Goal: Check status: Check status

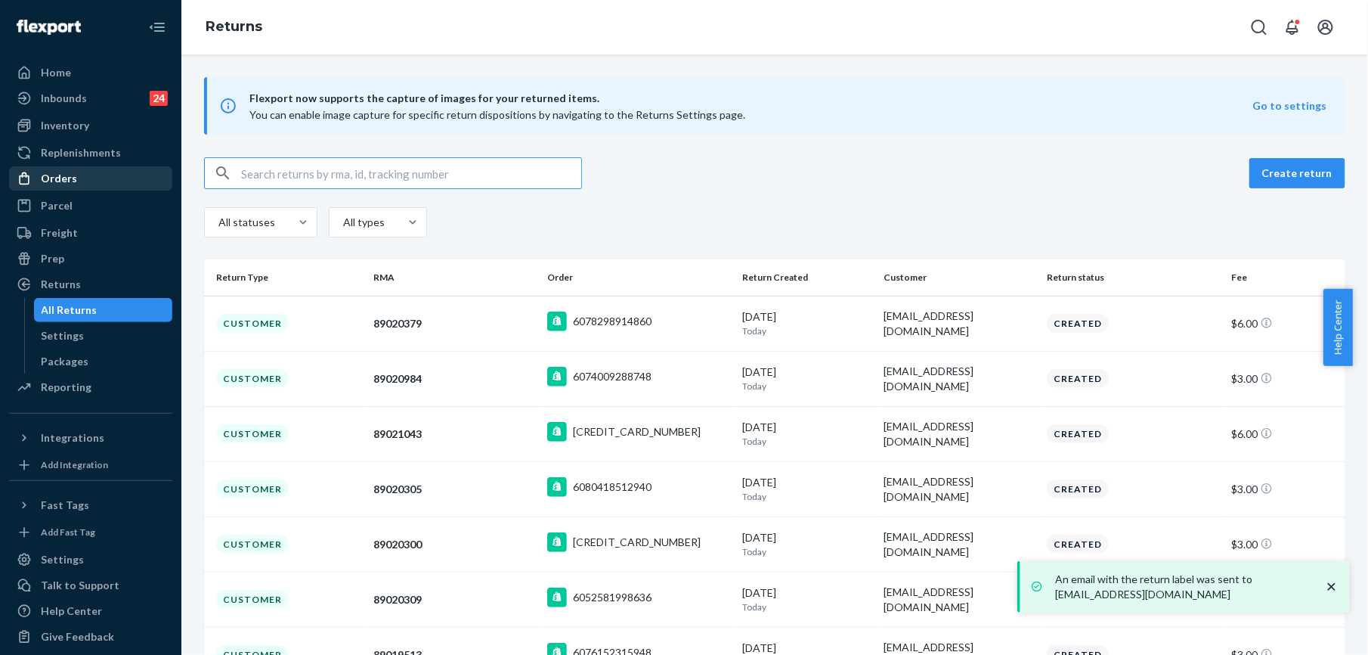
click at [65, 188] on div "Orders" at bounding box center [91, 178] width 160 height 21
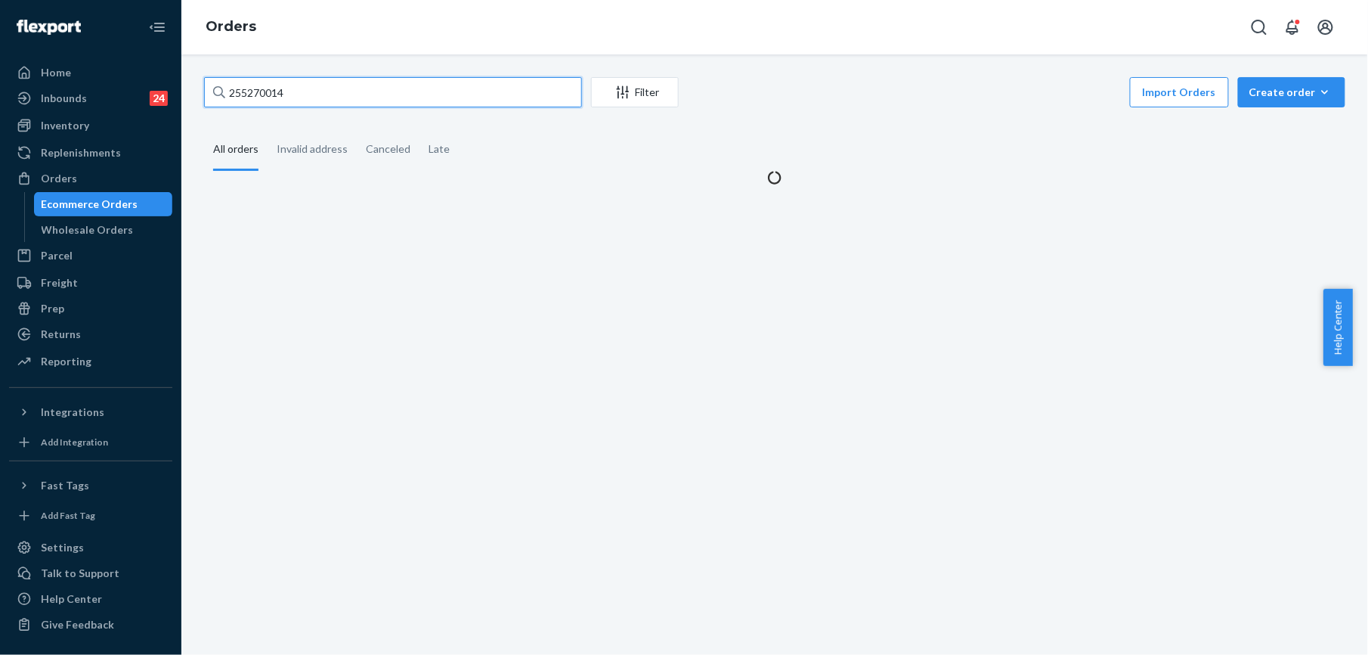
click at [279, 98] on input "255270014" at bounding box center [393, 92] width 378 height 30
paste input "59637"
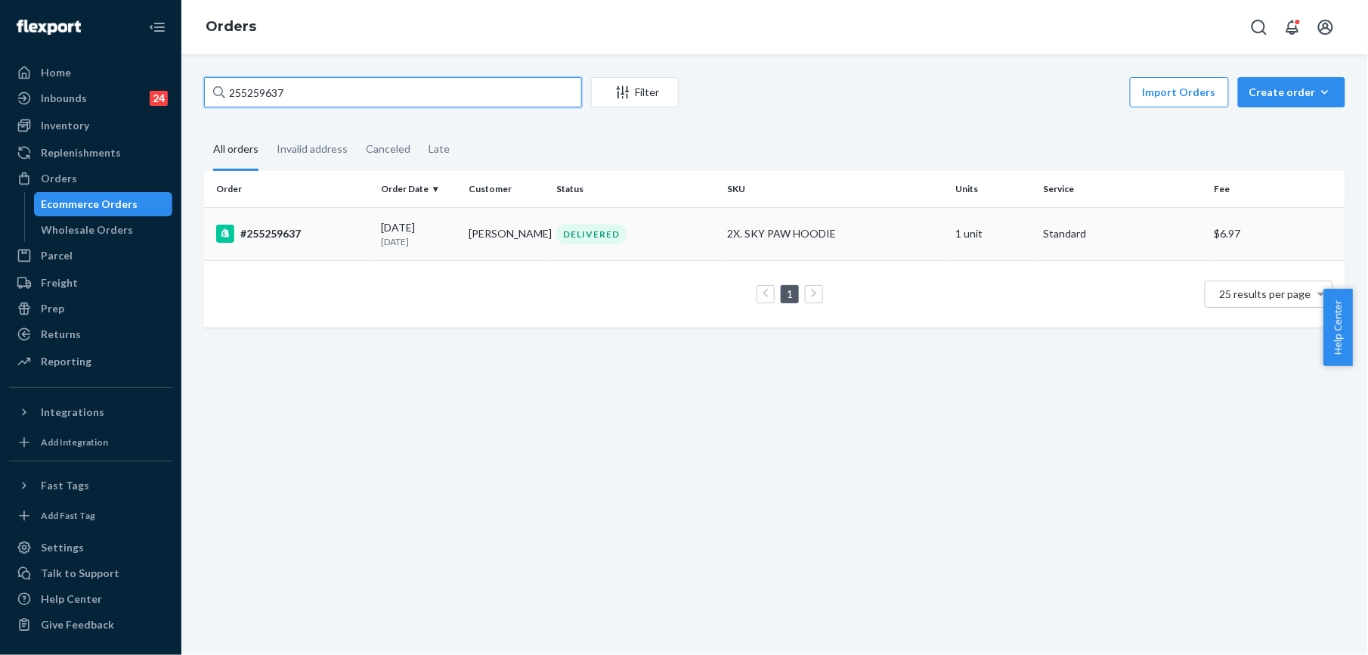
type input "255259637"
click at [253, 230] on div "#255259637" at bounding box center [292, 234] width 153 height 18
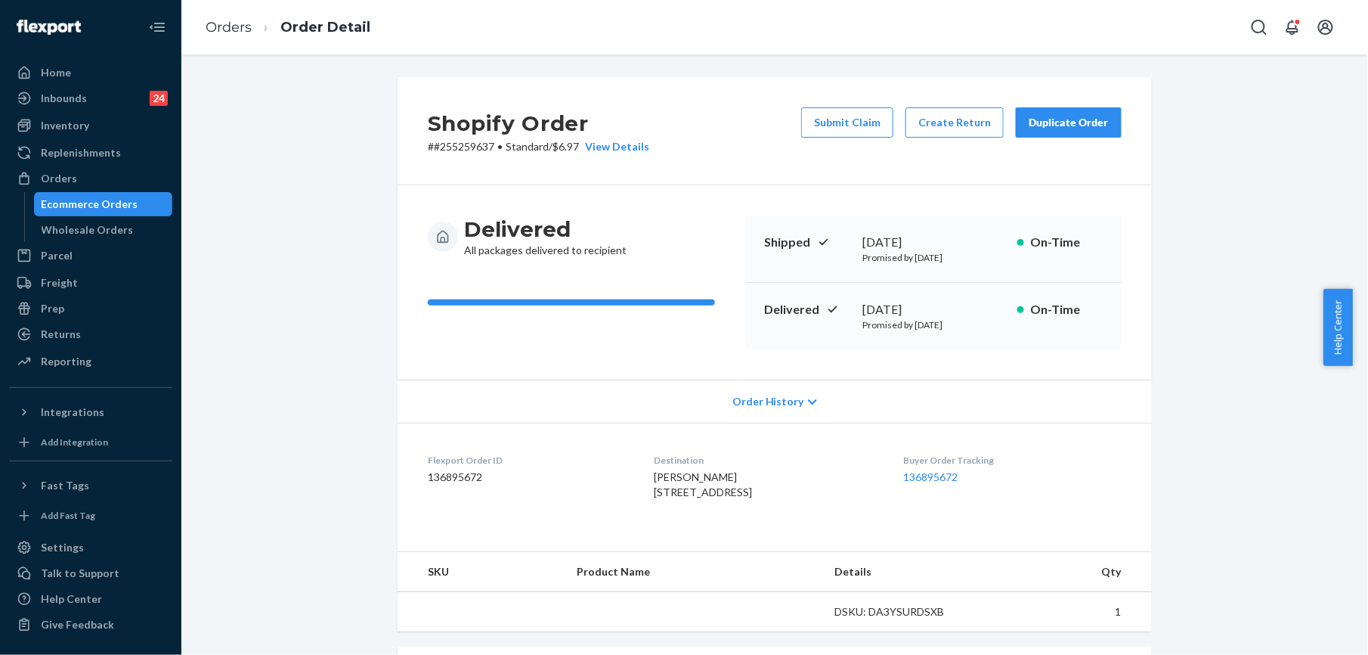
scroll to position [306, 0]
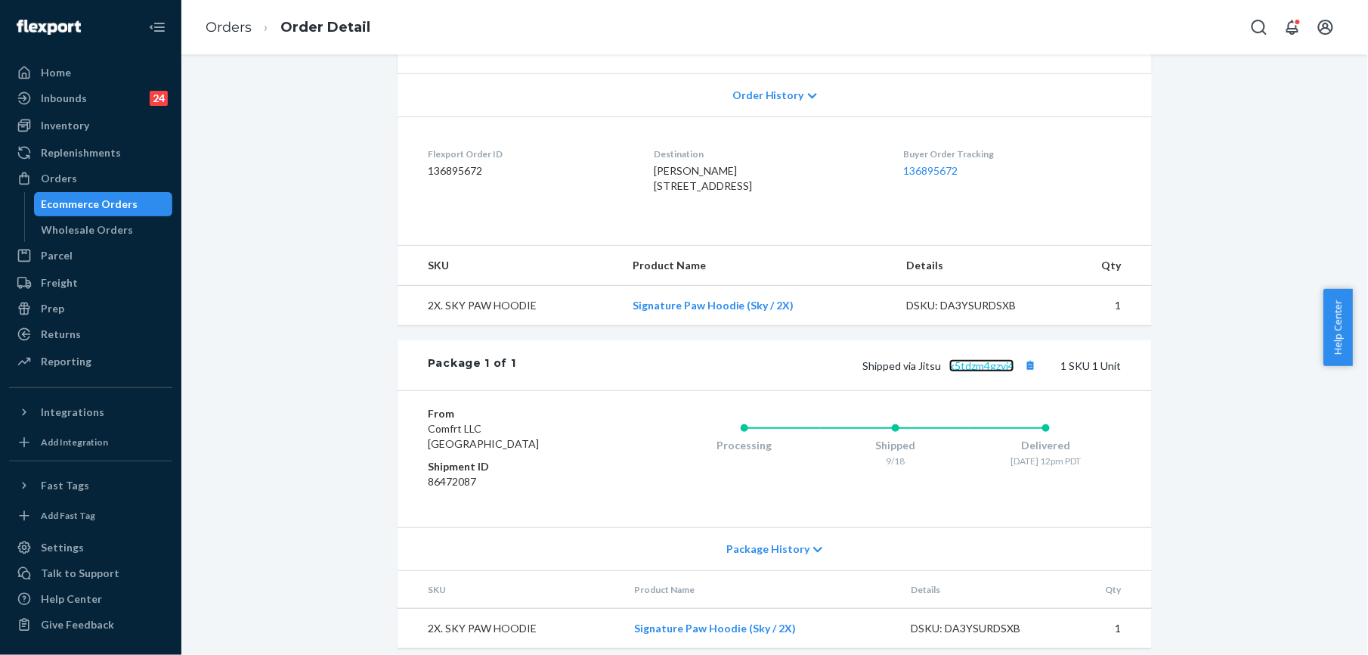
click at [962, 372] on link "k5tdzm4gzvj4" at bounding box center [982, 365] width 65 height 13
drag, startPoint x: 913, startPoint y: 398, endPoint x: 1009, endPoint y: 400, distance: 95.3
click at [1009, 372] on span "Shipped via Jitsu k5tdzm4gzvj4" at bounding box center [952, 365] width 178 height 13
copy span "Jitsu k5tdzm4gzvj4"
drag, startPoint x: 636, startPoint y: 184, endPoint x: 658, endPoint y: 218, distance: 40.5
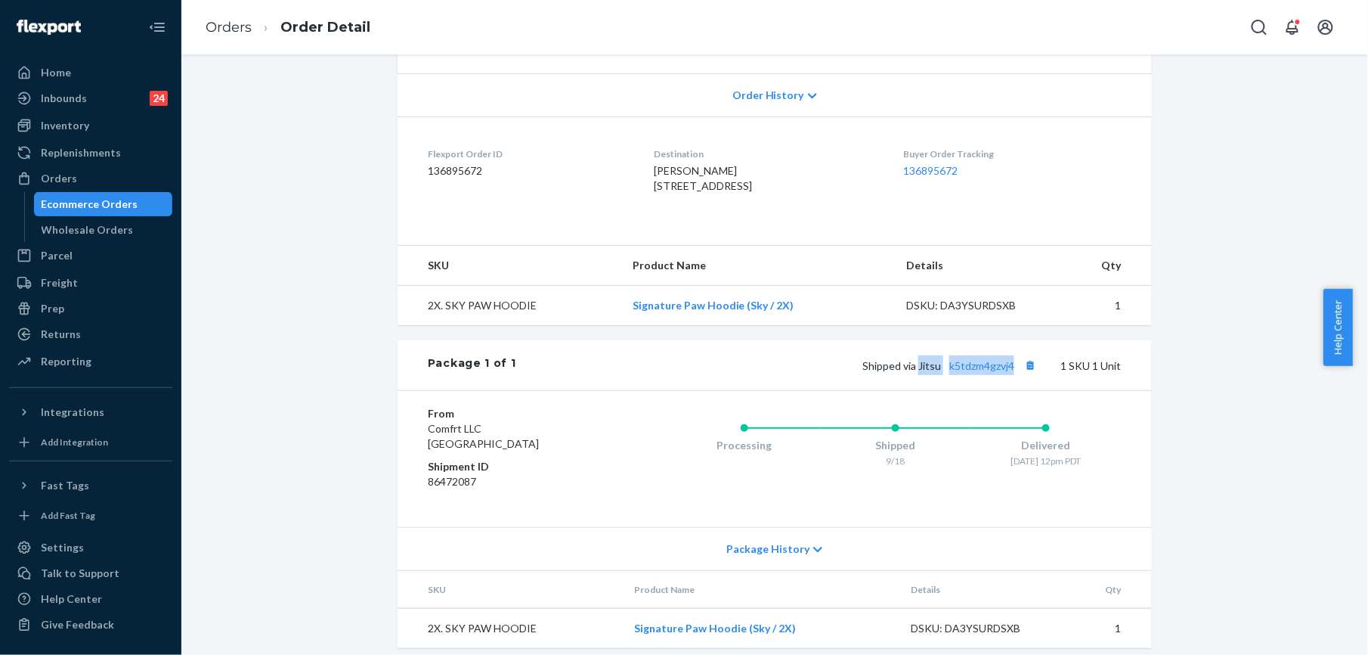
click at [658, 194] on div "[PERSON_NAME] [STREET_ADDRESS]" at bounding box center [766, 178] width 225 height 30
copy span "[STREET_ADDRESS]"
click at [77, 130] on div "Inventory" at bounding box center [65, 125] width 48 height 15
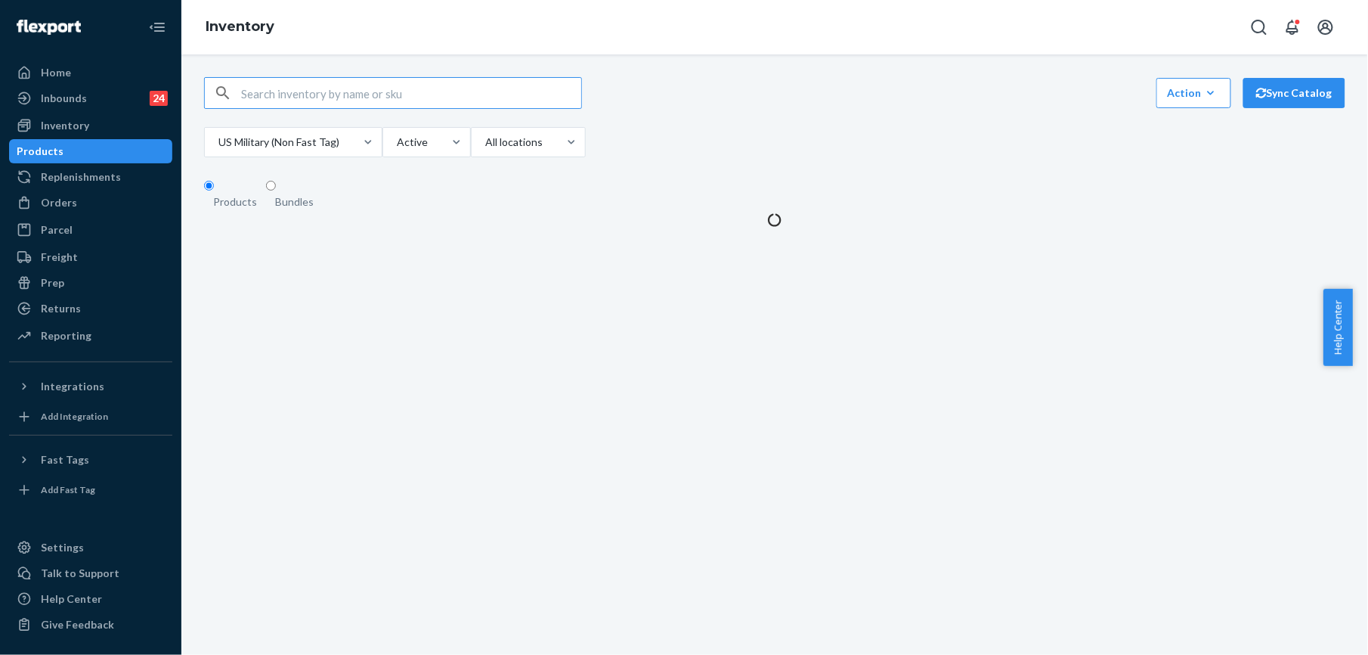
click at [258, 100] on input "text" at bounding box center [411, 93] width 340 height 30
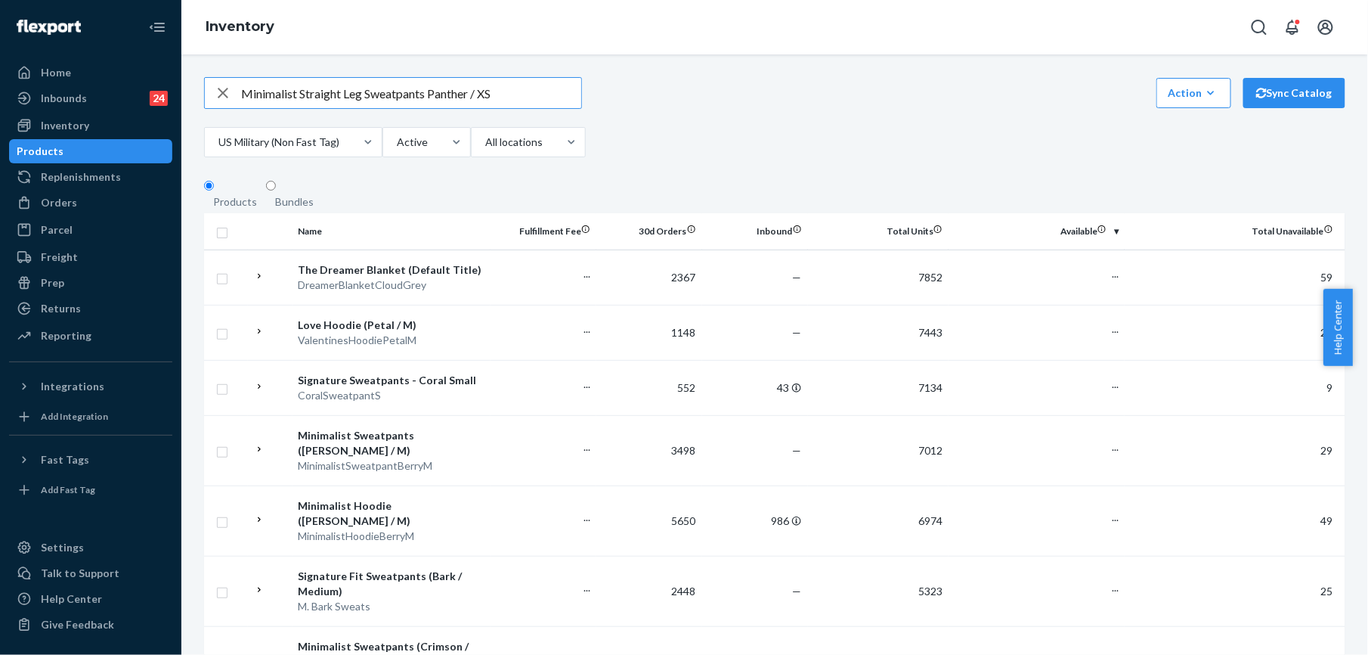
type input "Minimalist Straight Leg Sweatpants Panther / XS"
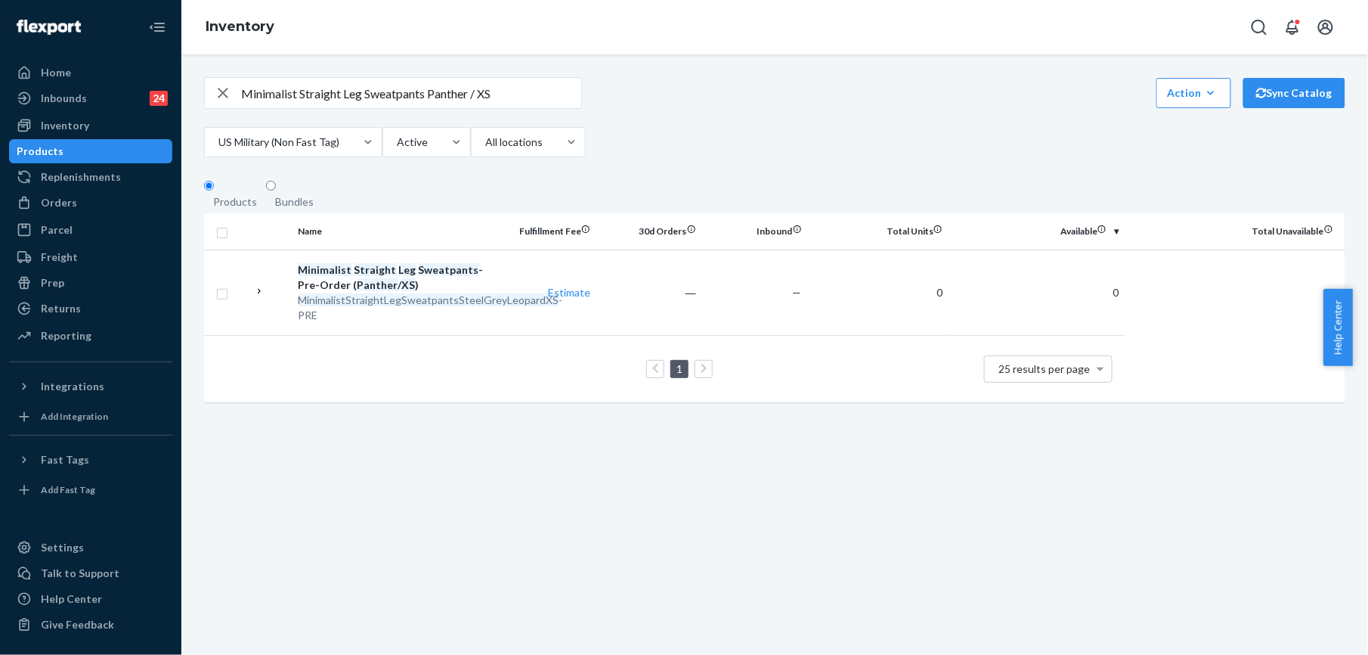
click at [228, 91] on icon "button" at bounding box center [223, 93] width 18 height 30
click at [308, 119] on div "Action Create product Create bundle Bulk create products Bulk update products B…" at bounding box center [775, 119] width 1142 height 84
click at [312, 104] on input "text" at bounding box center [411, 93] width 340 height 30
paste input "Minimalist Hoodie Panther / S SKU"
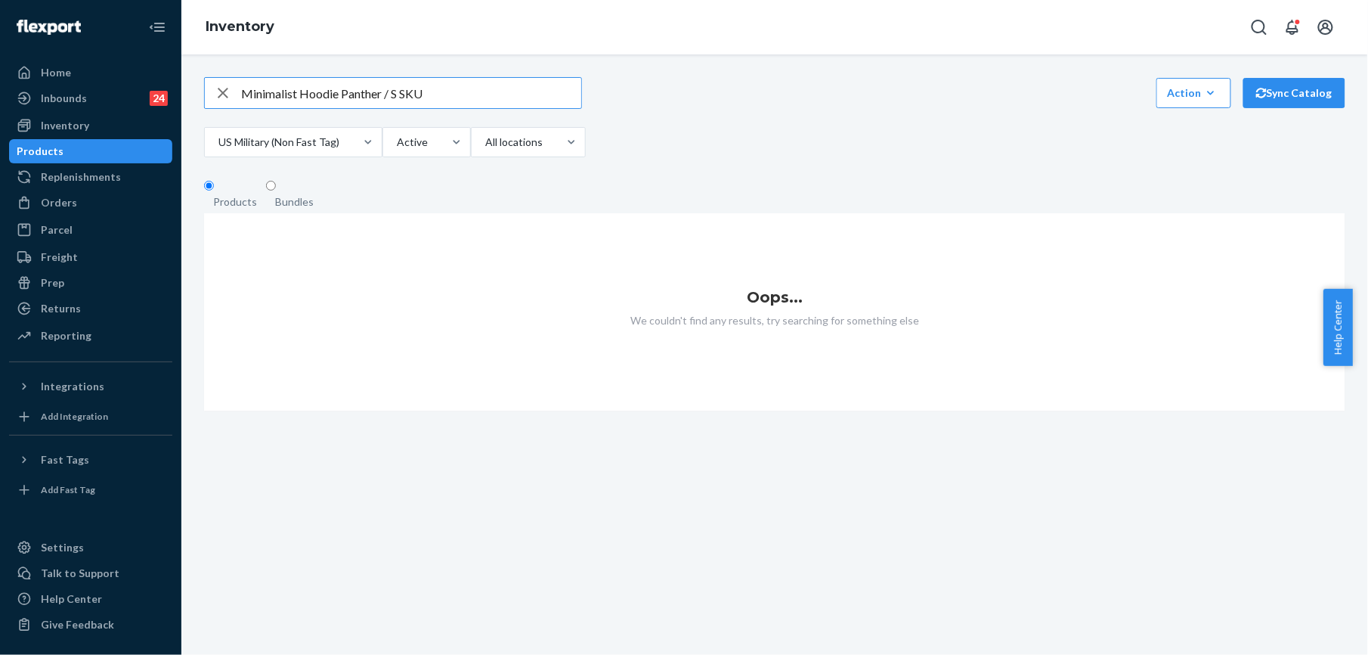
click at [425, 98] on input "Minimalist Hoodie Panther / S SKU" at bounding box center [411, 93] width 340 height 30
type input "Minimalist Hoodie Panther / S"
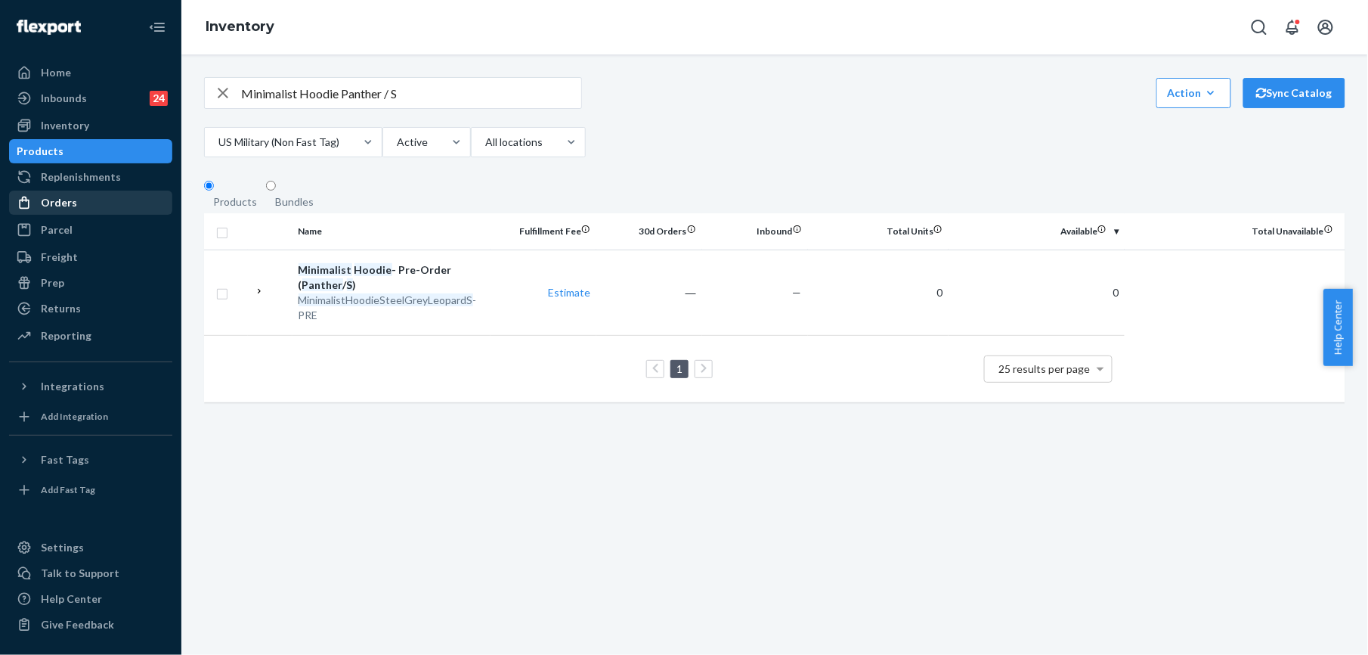
click at [56, 200] on div "Orders" at bounding box center [59, 202] width 36 height 15
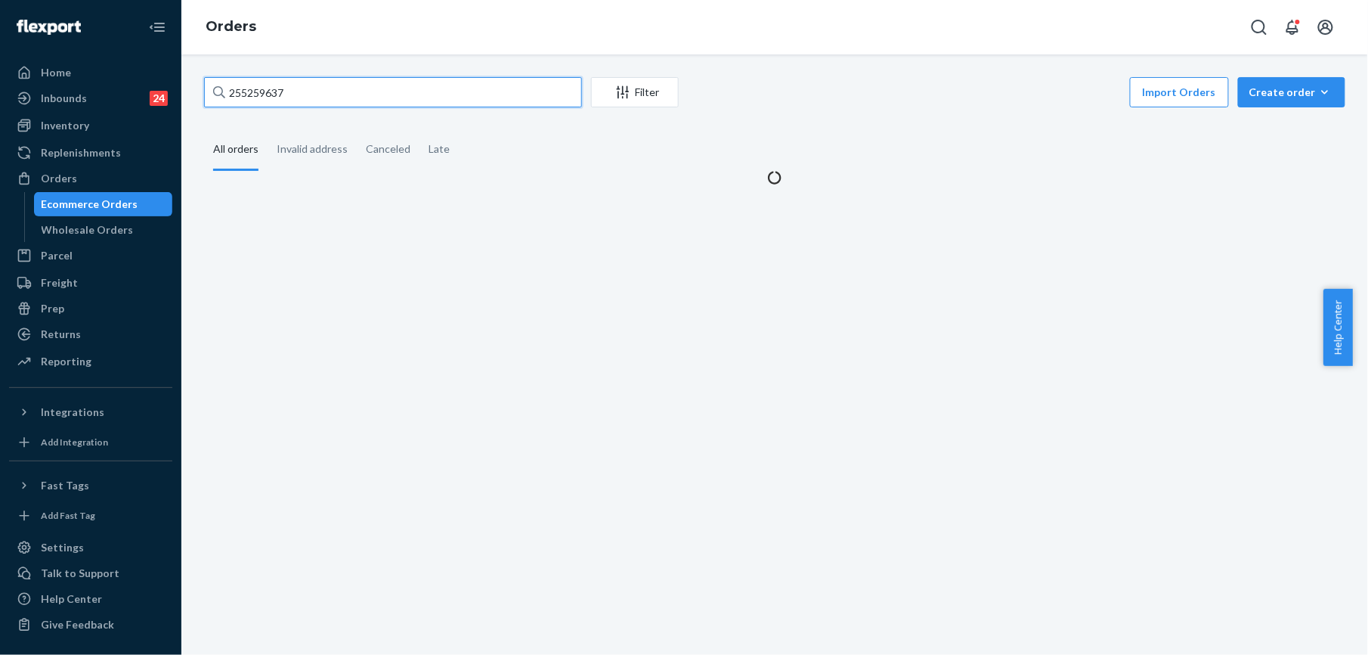
click at [255, 86] on input "255259637" at bounding box center [393, 92] width 378 height 30
paste input "189953"
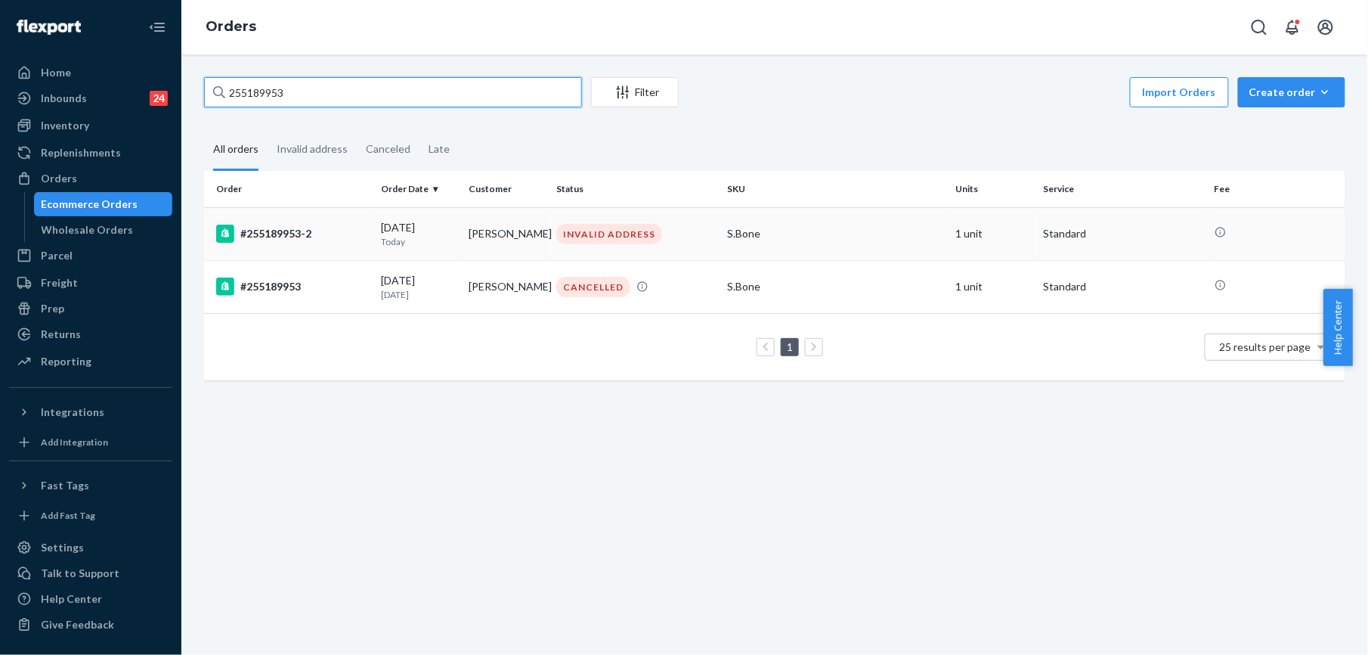
type input "255189953"
click at [276, 234] on div "#255189953-2" at bounding box center [292, 234] width 153 height 18
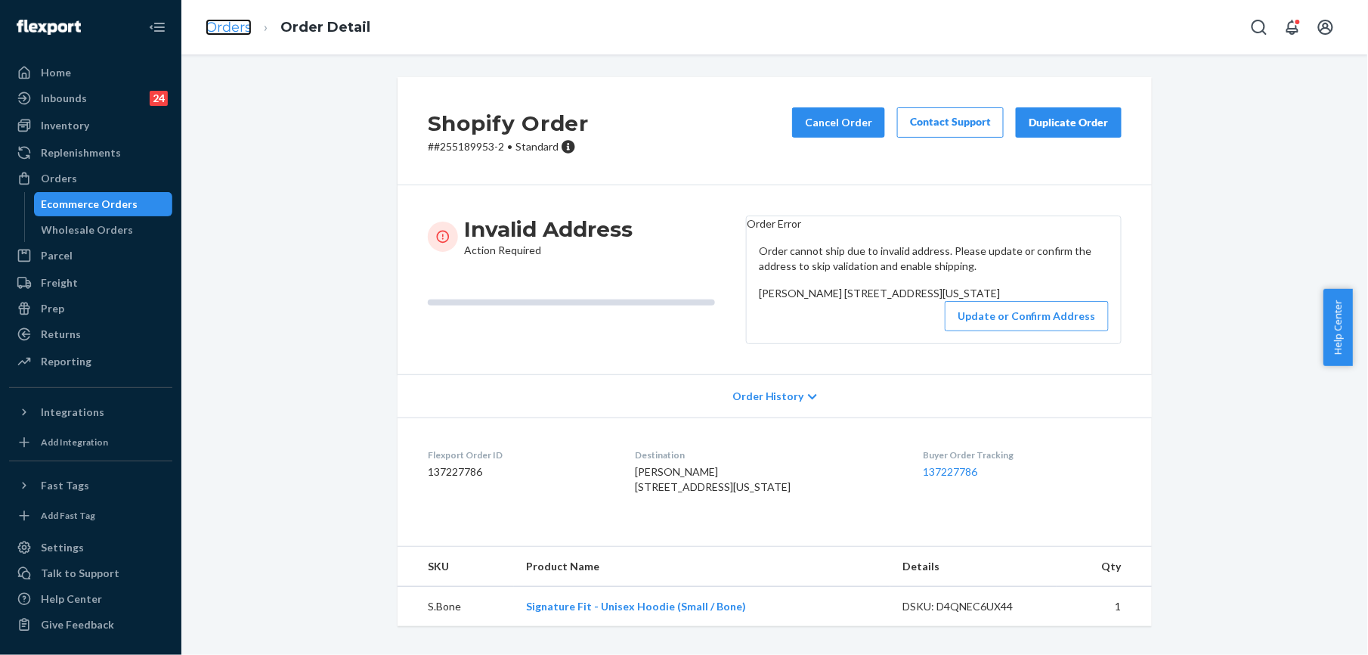
click at [221, 23] on link "Orders" at bounding box center [229, 27] width 46 height 17
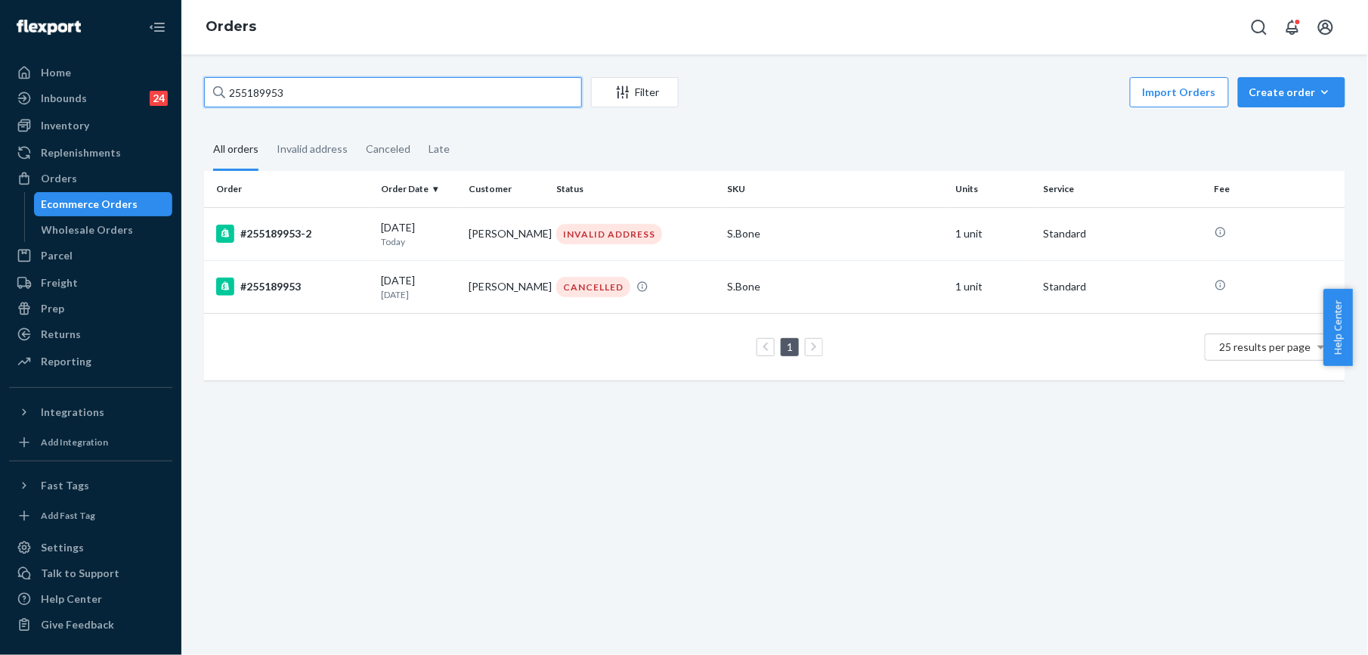
click at [275, 97] on input "255189953" at bounding box center [393, 92] width 378 height 30
paste input "50818"
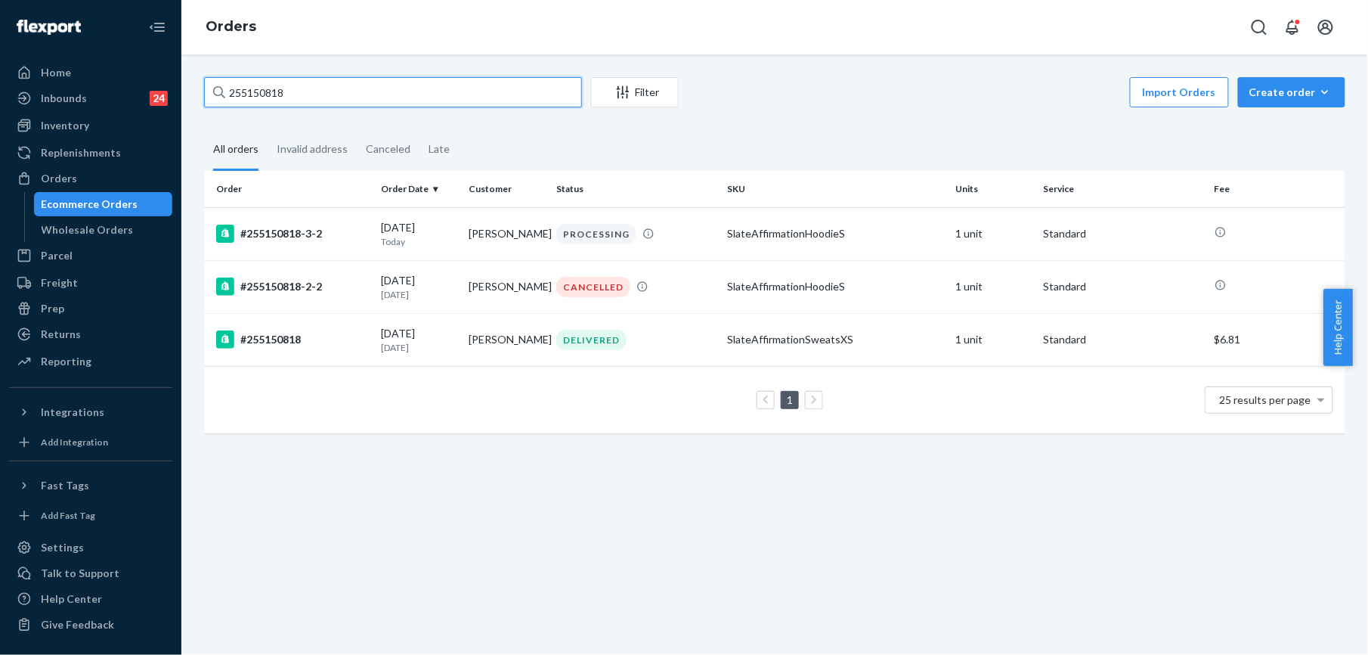
type input "255150818"
